Goal: Task Accomplishment & Management: Manage account settings

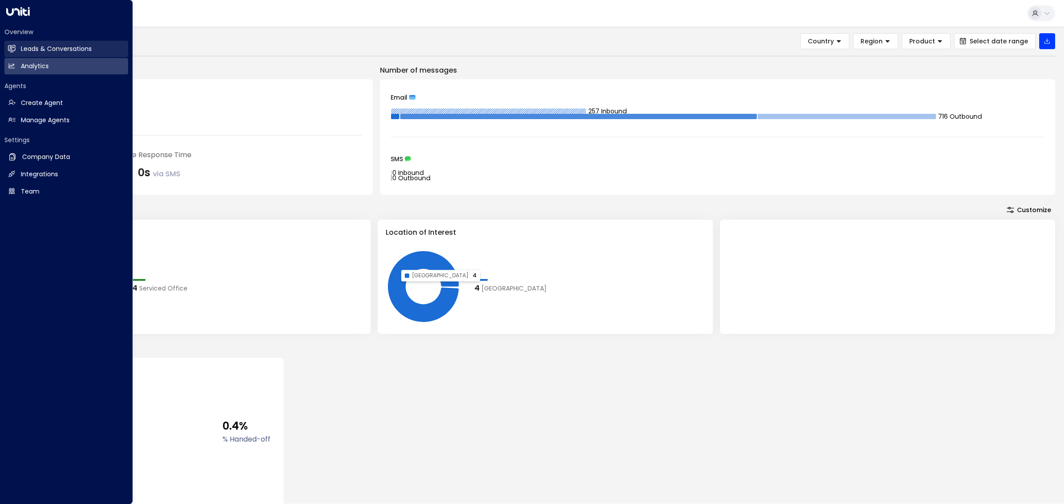
click at [47, 51] on h2 "Leads & Conversations" at bounding box center [56, 48] width 71 height 9
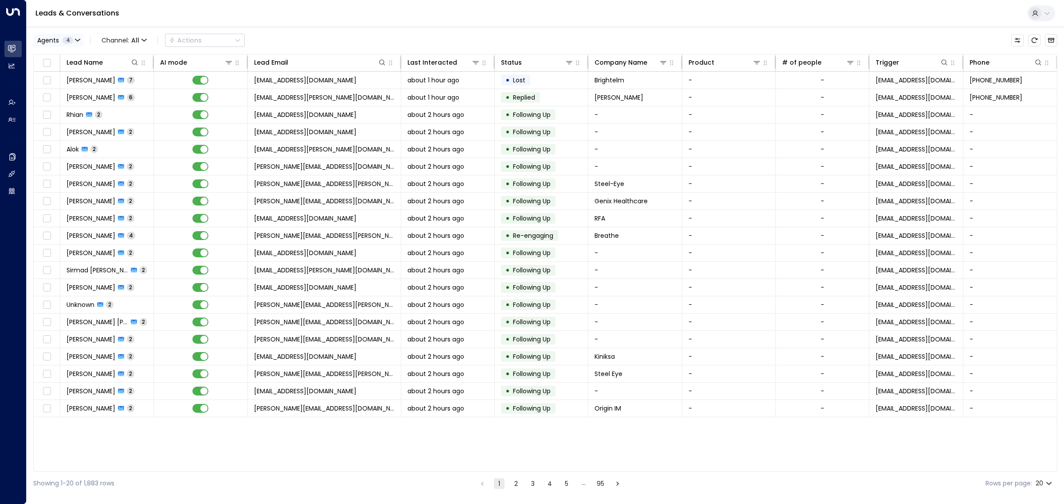
click at [72, 36] on button "Agents 4" at bounding box center [58, 40] width 50 height 12
click at [82, 119] on button "Clear" at bounding box center [85, 121] width 18 height 7
click at [68, 97] on div "[PERSON_NAME]" at bounding box center [72, 98] width 49 height 9
click at [153, 119] on button "Apply" at bounding box center [150, 121] width 26 height 12
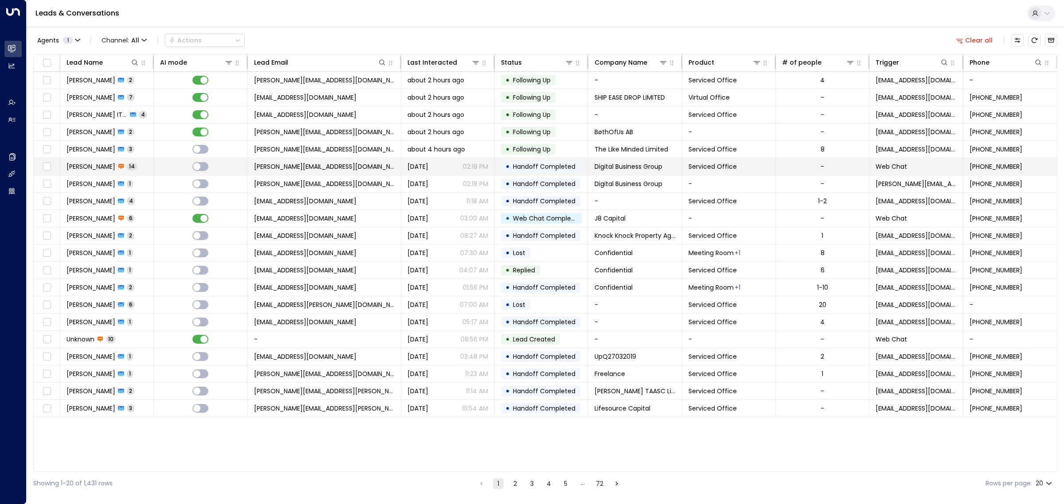
click at [340, 167] on span "ashfaq-hussain@hotmail.co.uk" at bounding box center [324, 166] width 141 height 9
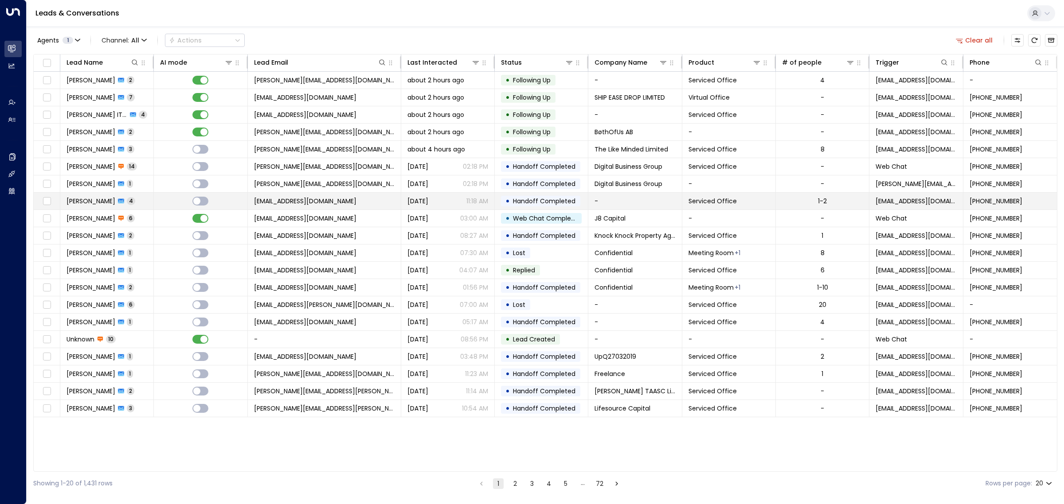
click at [344, 203] on span "[EMAIL_ADDRESS][DOMAIN_NAME]" at bounding box center [305, 201] width 102 height 9
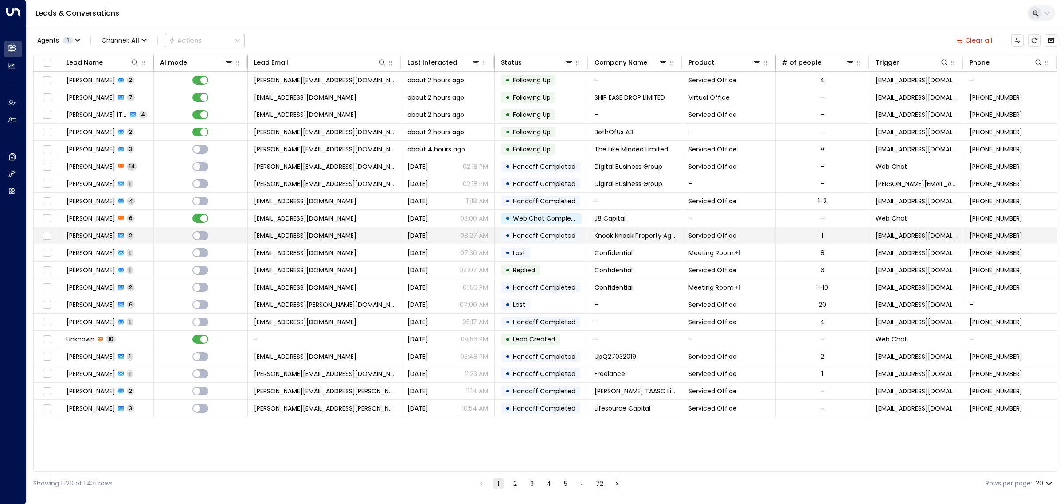
click at [347, 238] on span "knockknockpropertyagent@gmail.com" at bounding box center [305, 235] width 102 height 9
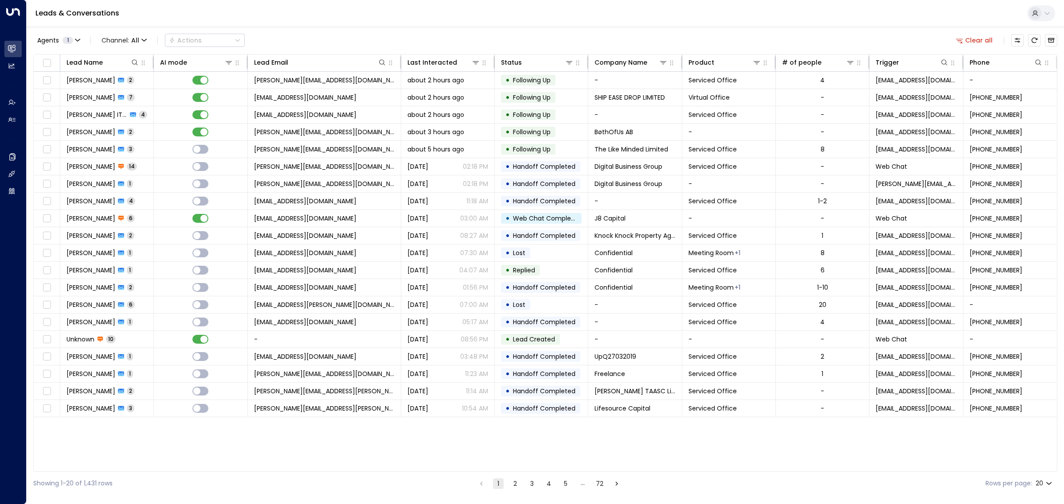
click at [508, 18] on div "Leads & Conversations" at bounding box center [545, 13] width 1037 height 27
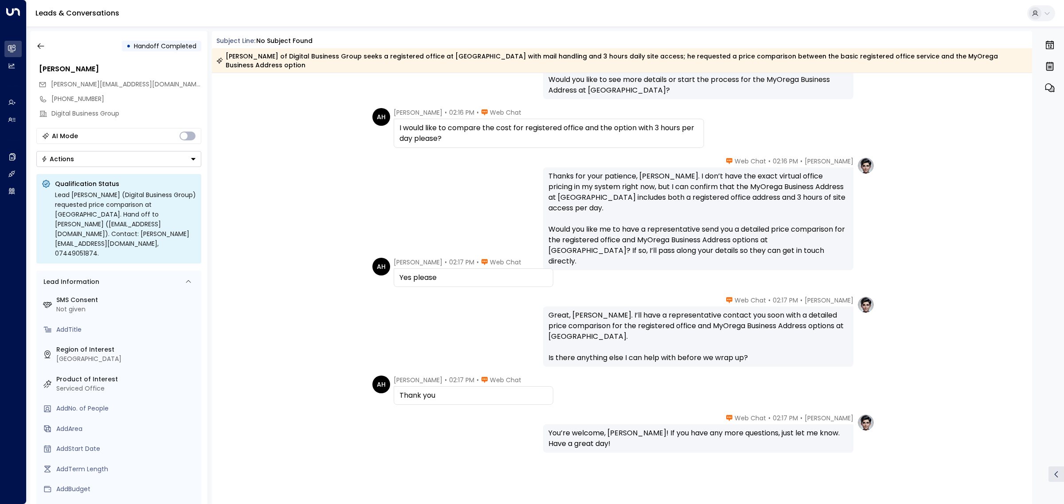
scroll to position [557, 0]
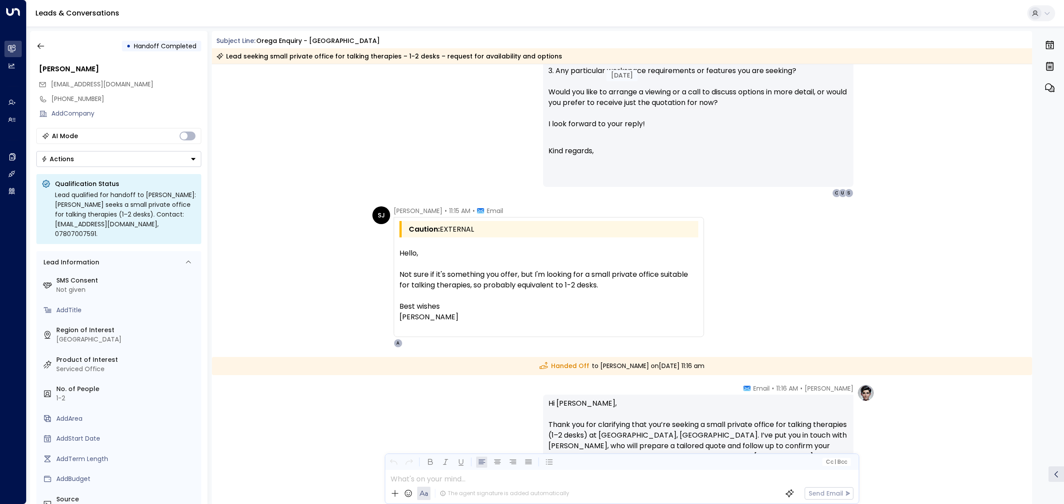
scroll to position [912, 0]
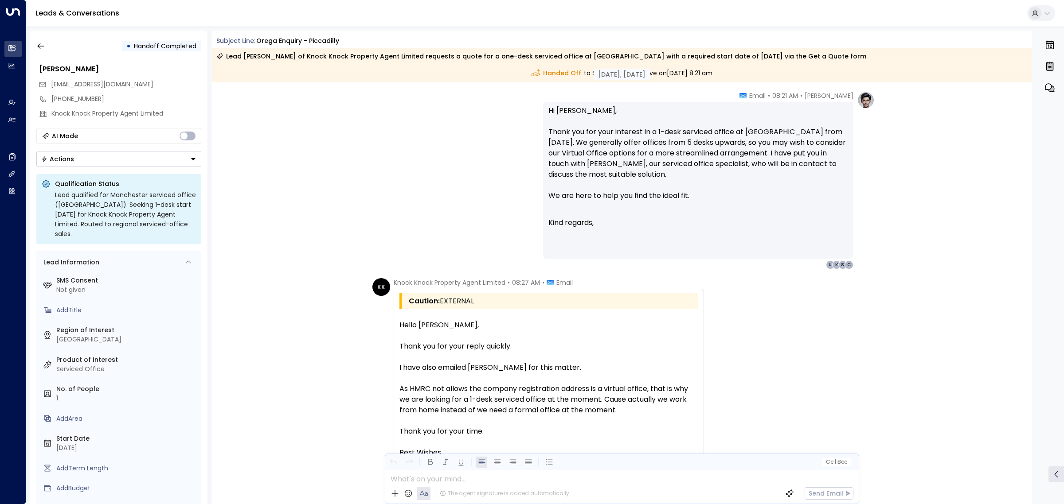
scroll to position [836, 0]
